Goal: Information Seeking & Learning: Learn about a topic

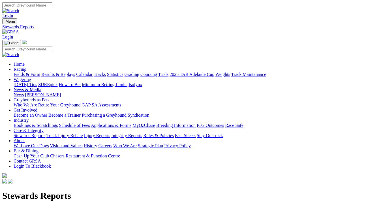
click at [256, 190] on h1 "Stewards Reports" at bounding box center [191, 195] width 378 height 10
